Goal: Find specific page/section: Find specific page/section

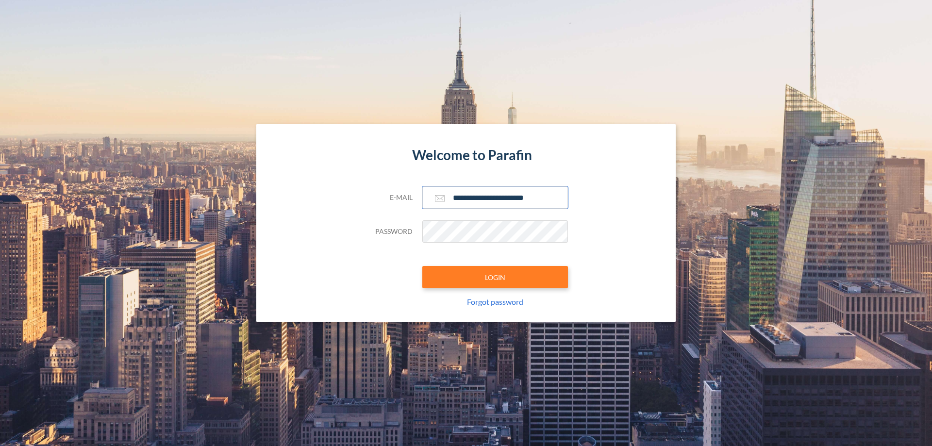
type input "**********"
click at [495, 277] on button "LOGIN" at bounding box center [495, 277] width 146 height 22
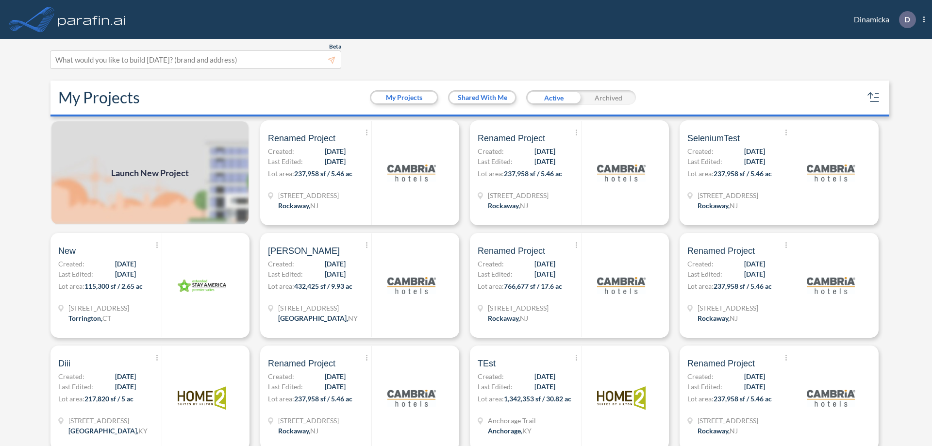
scroll to position [2, 0]
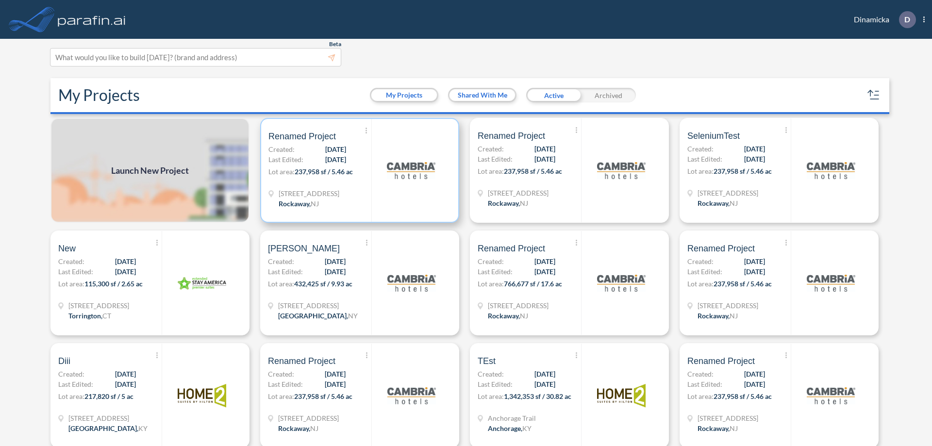
click at [358, 170] on p "Lot area: 237,958 sf / 5.46 ac" at bounding box center [320, 174] width 103 height 14
